Goal: Information Seeking & Learning: Learn about a topic

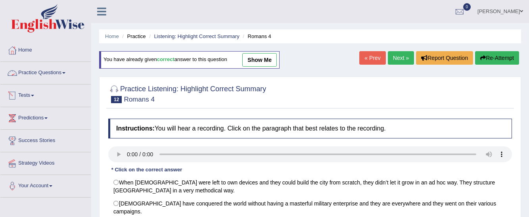
click at [65, 69] on link "Practice Questions" at bounding box center [45, 72] width 90 height 20
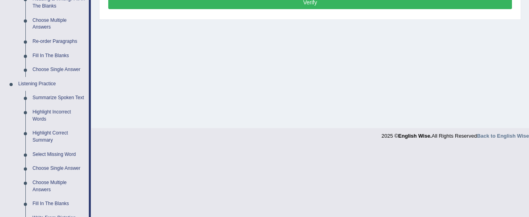
scroll to position [270, 0]
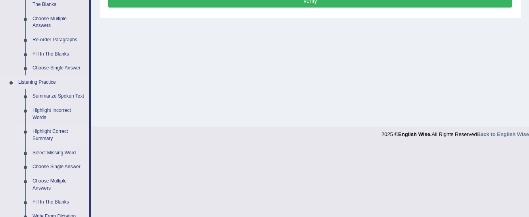
click at [50, 133] on link "Highlight Correct Summary" at bounding box center [59, 134] width 60 height 21
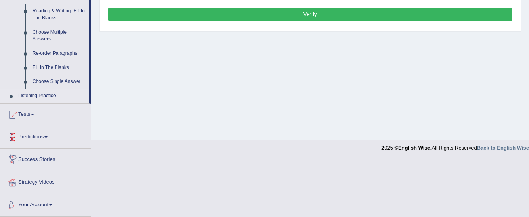
scroll to position [259, 0]
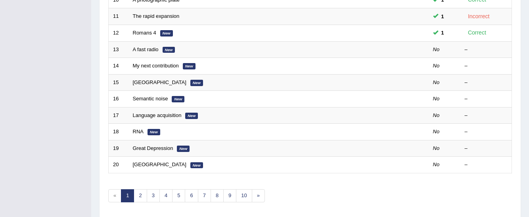
scroll to position [304, 0]
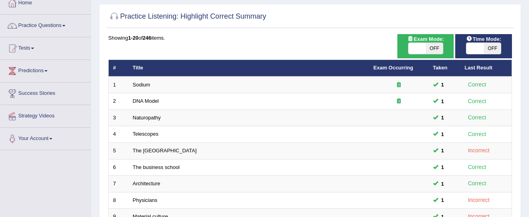
scroll to position [10, 0]
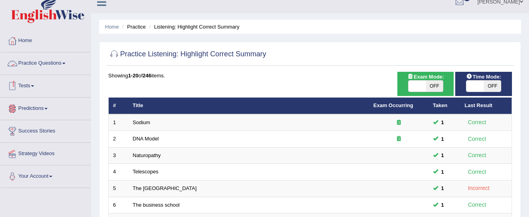
click at [51, 65] on link "Practice Questions" at bounding box center [45, 62] width 90 height 20
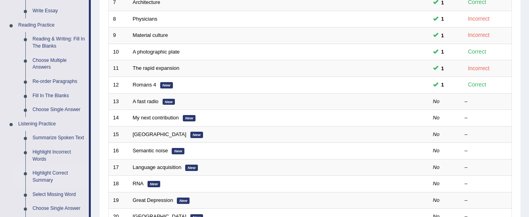
scroll to position [233, 0]
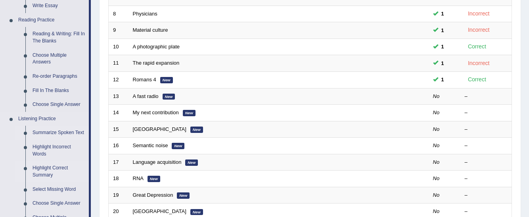
click at [77, 136] on link "Summarize Spoken Text" at bounding box center [59, 133] width 60 height 14
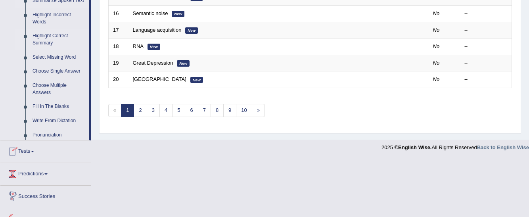
scroll to position [403, 0]
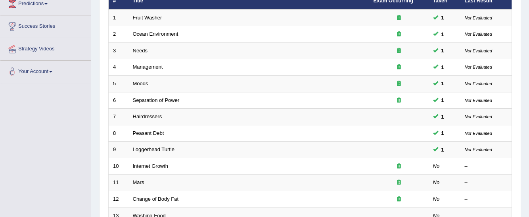
scroll to position [98, 0]
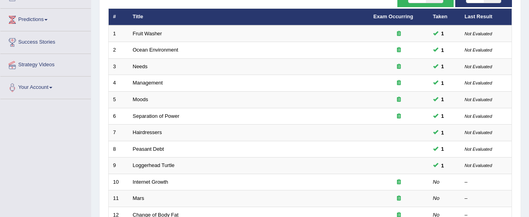
click at [528, 119] on html "Toggle navigation Home Practice Questions Speaking Practice Read Aloud Repeat S…" at bounding box center [264, 10] width 529 height 217
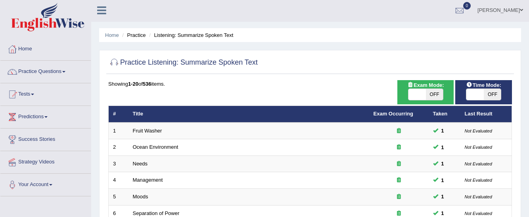
scroll to position [0, 0]
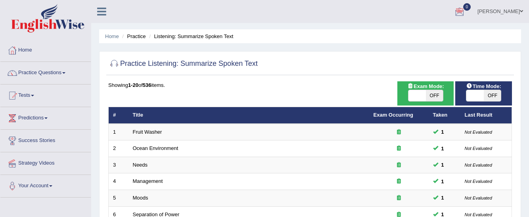
click at [65, 72] on span at bounding box center [63, 73] width 3 height 2
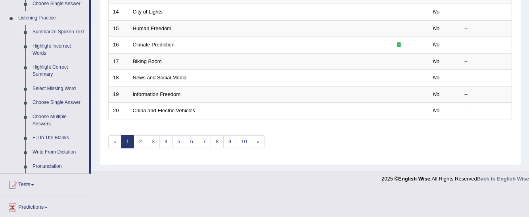
scroll to position [379, 0]
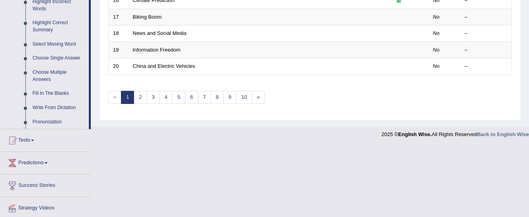
click at [60, 57] on link "Choose Single Answer" at bounding box center [59, 58] width 60 height 14
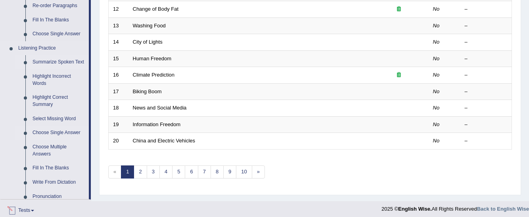
scroll to position [317, 0]
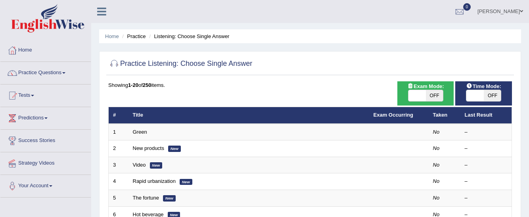
click at [141, 132] on link "Green" at bounding box center [140, 132] width 14 height 6
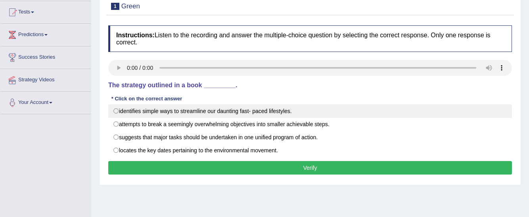
click at [185, 112] on label "identifies simple ways to streamline our daunting fast- paced lifestyles." at bounding box center [310, 110] width 404 height 13
radio input "true"
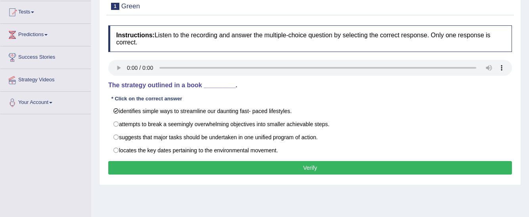
click at [212, 164] on button "Verify" at bounding box center [310, 167] width 404 height 13
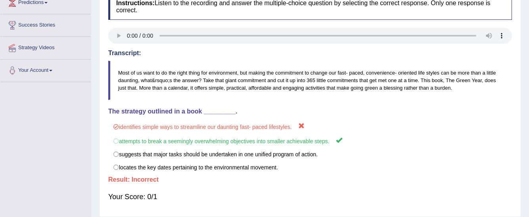
scroll to position [114, 0]
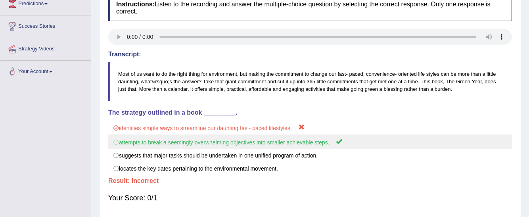
click at [209, 144] on label "attempts to break a seemingly overwhelming objectives into smaller achievable s…" at bounding box center [310, 141] width 404 height 15
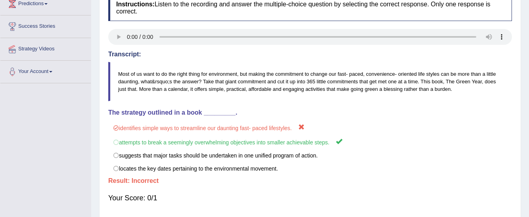
scroll to position [0, 0]
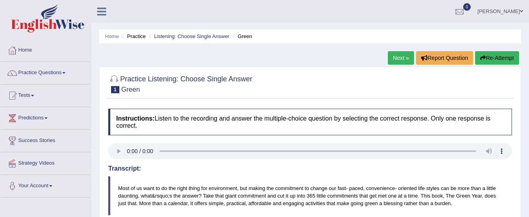
click at [395, 61] on link "Next »" at bounding box center [401, 57] width 26 height 13
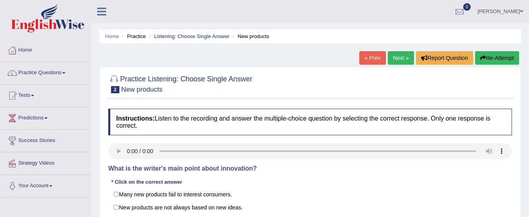
click at [395, 61] on link "Next »" at bounding box center [401, 57] width 26 height 13
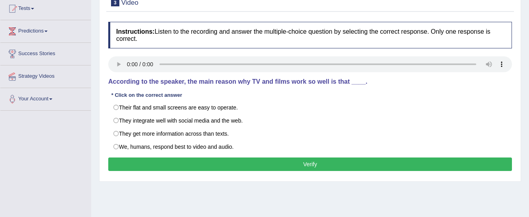
scroll to position [88, 0]
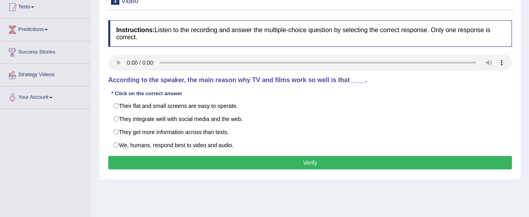
drag, startPoint x: 0, startPoint y: 0, endPoint x: 537, endPoint y: 118, distance: 549.9
click at [528, 118] on html "Toggle navigation Home Practice Questions Speaking Practice Read Aloud Repeat S…" at bounding box center [264, 20] width 529 height 217
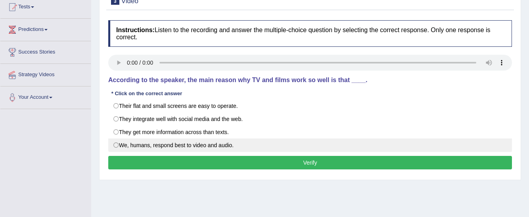
click at [133, 142] on label "We, humans, respond best to video and audio." at bounding box center [310, 144] width 404 height 13
radio input "true"
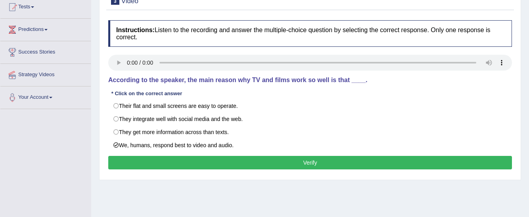
click at [139, 160] on button "Verify" at bounding box center [310, 162] width 404 height 13
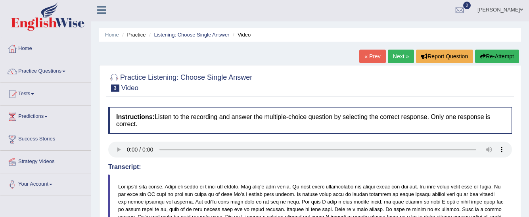
scroll to position [4, 0]
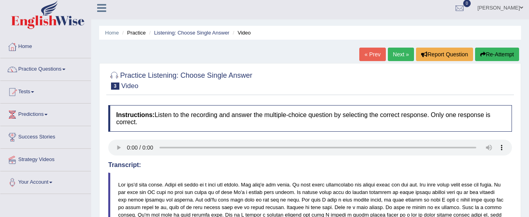
click at [393, 57] on link "Next »" at bounding box center [401, 54] width 26 height 13
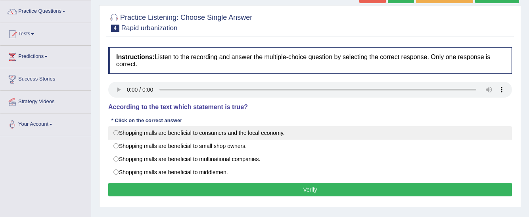
click at [186, 133] on label "Shopping malls are beneficial to consumers and the local economy." at bounding box center [310, 132] width 404 height 13
radio input "true"
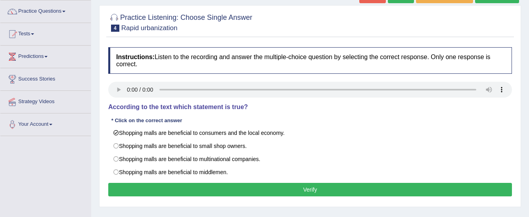
click at [189, 189] on button "Verify" at bounding box center [310, 189] width 404 height 13
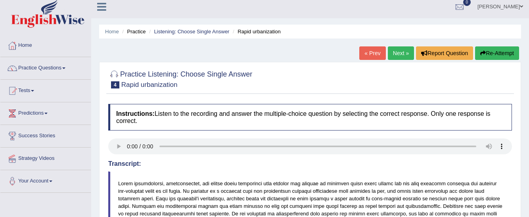
scroll to position [6, 0]
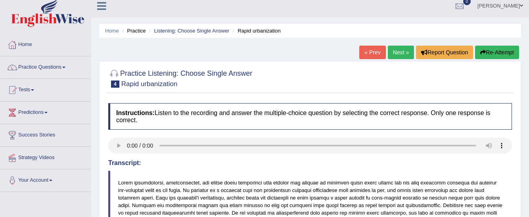
click at [396, 56] on link "Next »" at bounding box center [401, 52] width 26 height 13
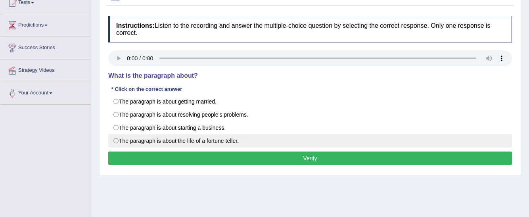
click at [245, 137] on label "The paragraph is about the life of a fortune teller." at bounding box center [310, 140] width 404 height 13
radio input "true"
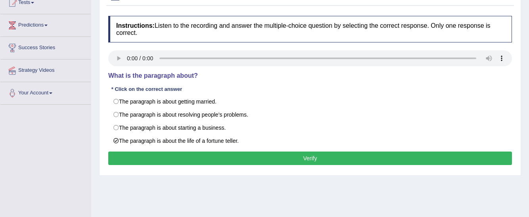
click at [232, 156] on button "Verify" at bounding box center [310, 157] width 404 height 13
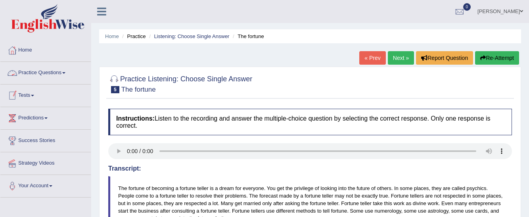
click at [69, 75] on link "Practice Questions" at bounding box center [45, 72] width 90 height 20
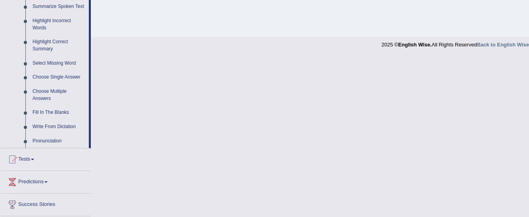
scroll to position [379, 0]
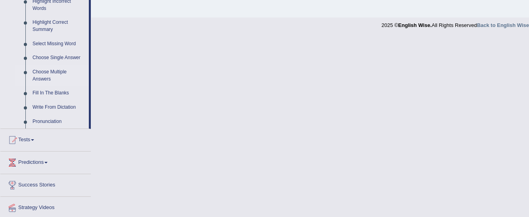
click at [57, 70] on link "Choose Multiple Answers" at bounding box center [59, 75] width 60 height 21
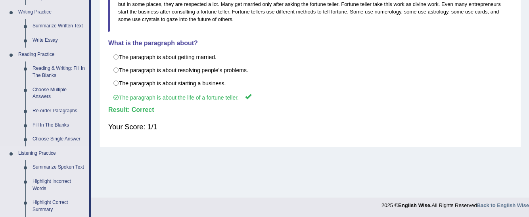
scroll to position [299, 0]
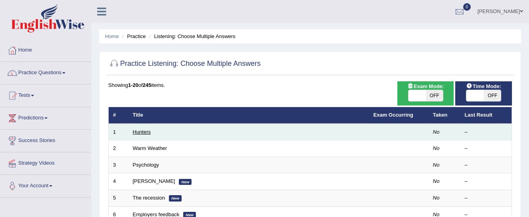
click at [144, 130] on link "Hunters" at bounding box center [142, 132] width 18 height 6
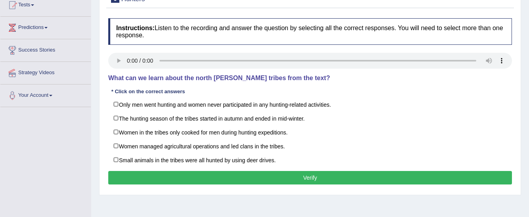
scroll to position [94, 0]
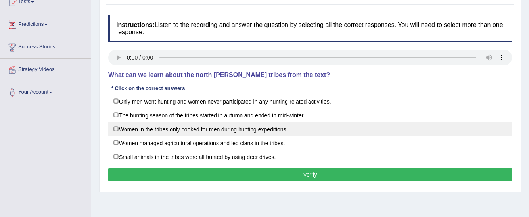
click at [162, 128] on label "Women in the tribes only cooked for men during hunting expeditions." at bounding box center [310, 129] width 404 height 14
click at [168, 128] on label "Women in the tribes only cooked for men during hunting expeditions." at bounding box center [310, 129] width 404 height 14
checkbox input "true"
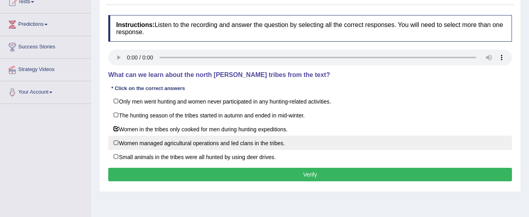
click at [168, 139] on label "Women managed agricultural operations and led clans in the tribes." at bounding box center [310, 143] width 404 height 14
checkbox input "true"
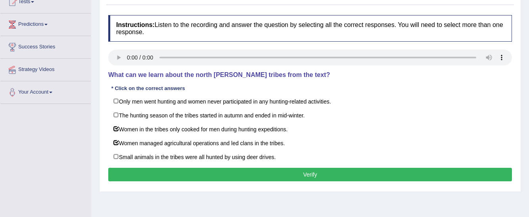
click at [344, 173] on button "Verify" at bounding box center [310, 174] width 404 height 13
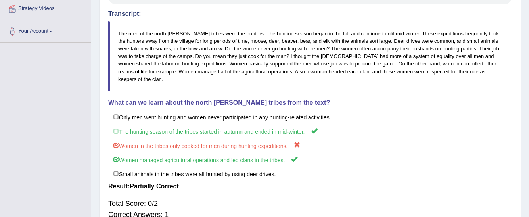
scroll to position [153, 0]
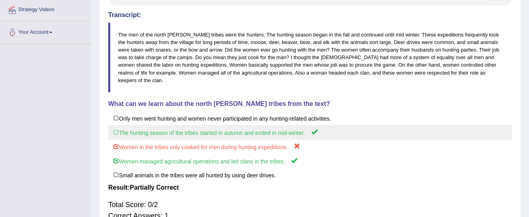
click at [230, 126] on label "The hunting season of the tribes started in autumn and ended in mid-winter." at bounding box center [310, 132] width 404 height 15
click at [234, 126] on label "The hunting season of the tribes started in autumn and ended in mid-winter." at bounding box center [310, 132] width 404 height 15
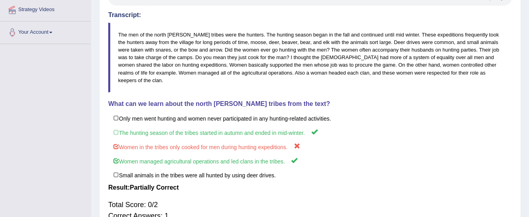
scroll to position [0, 0]
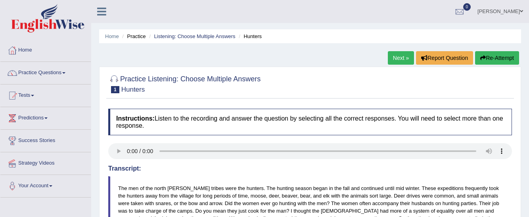
click at [398, 52] on link "Next »" at bounding box center [401, 57] width 26 height 13
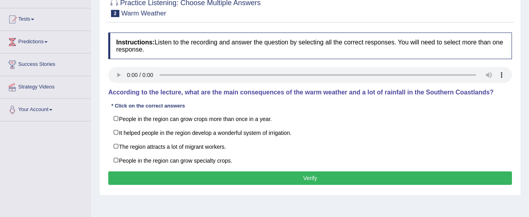
scroll to position [84, 0]
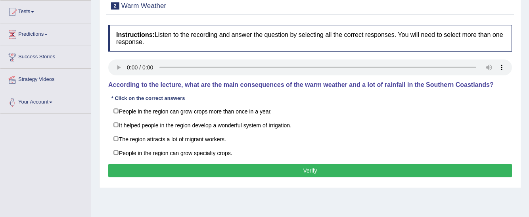
drag, startPoint x: 0, startPoint y: 0, endPoint x: 529, endPoint y: 109, distance: 540.4
click at [528, 109] on html "Toggle navigation Home Practice Questions Speaking Practice Read Aloud Repeat S…" at bounding box center [264, 24] width 529 height 217
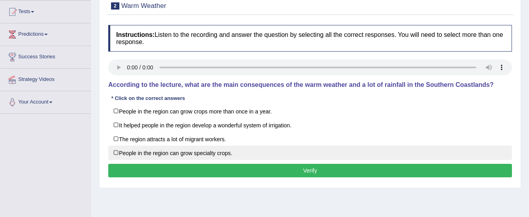
click at [209, 150] on label "People in the region can grow specialty crops." at bounding box center [310, 152] width 404 height 14
checkbox input "true"
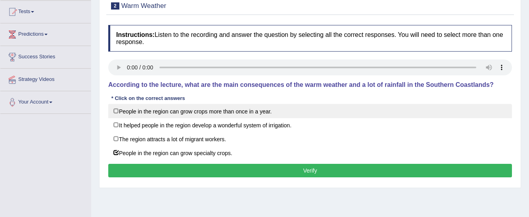
click at [169, 111] on label "People in the region can grow crops more than once in a year." at bounding box center [310, 111] width 404 height 14
checkbox input "true"
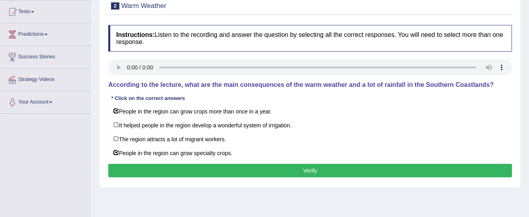
click at [177, 167] on button "Verify" at bounding box center [310, 170] width 404 height 13
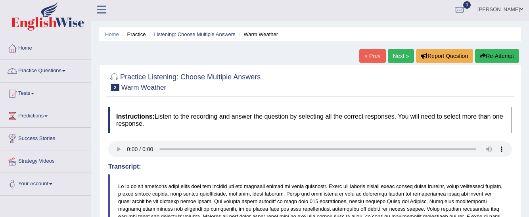
scroll to position [0, 0]
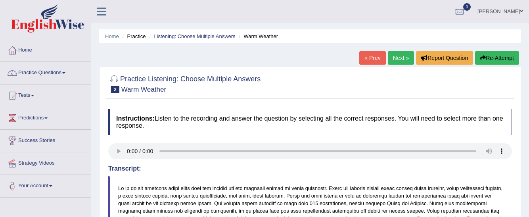
click at [400, 60] on link "Next »" at bounding box center [401, 57] width 26 height 13
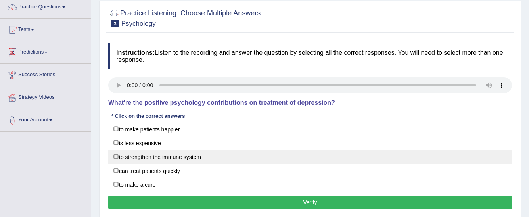
click at [149, 158] on label "to strengthen the immune system" at bounding box center [310, 156] width 404 height 14
checkbox input "true"
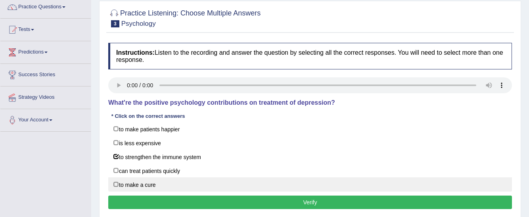
click at [147, 180] on label "to make a cure" at bounding box center [310, 184] width 404 height 14
checkbox input "false"
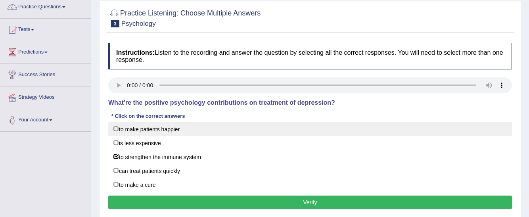
click at [139, 131] on label "to make patients happier" at bounding box center [310, 129] width 404 height 14
checkbox input "true"
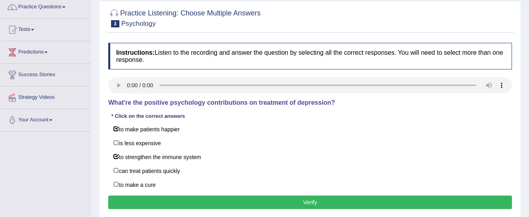
click at [215, 200] on button "Verify" at bounding box center [310, 201] width 404 height 13
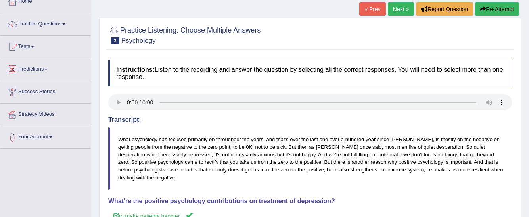
scroll to position [47, 0]
